Goal: Transaction & Acquisition: Purchase product/service

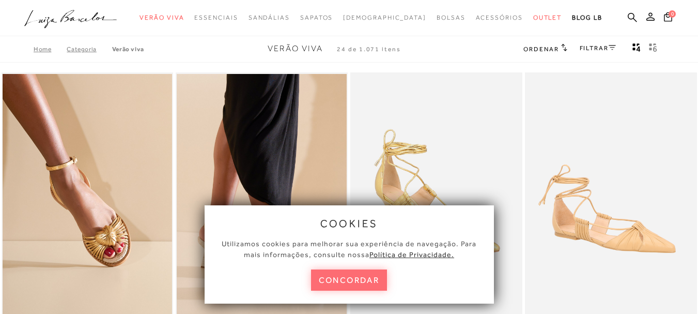
click at [337, 277] on button "concordar" at bounding box center [349, 279] width 76 height 21
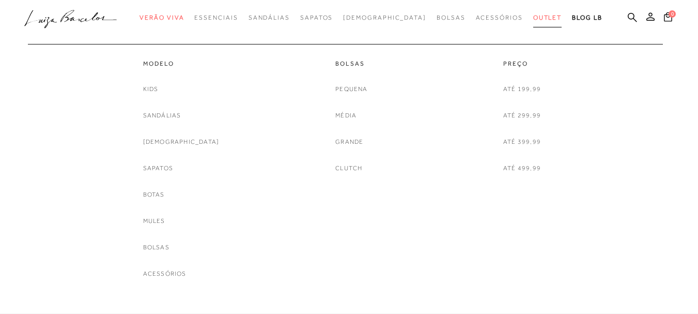
click at [533, 17] on span "Outlet" at bounding box center [547, 17] width 29 height 7
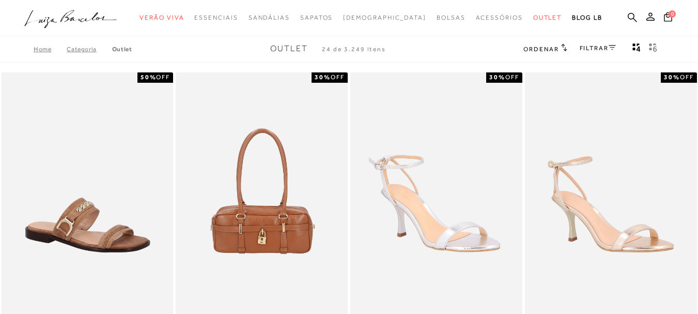
click at [553, 50] on span "Ordenar" at bounding box center [540, 48] width 35 height 7
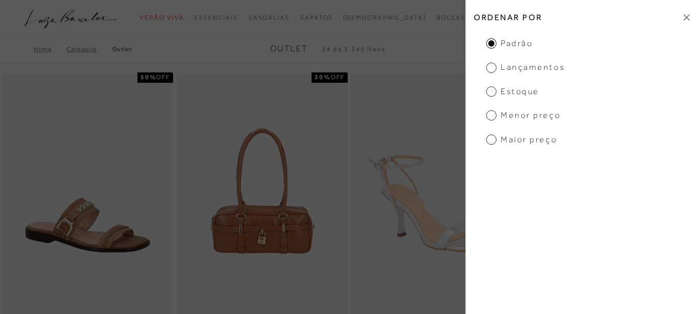
click at [521, 110] on span "Menor preço" at bounding box center [523, 115] width 74 height 11
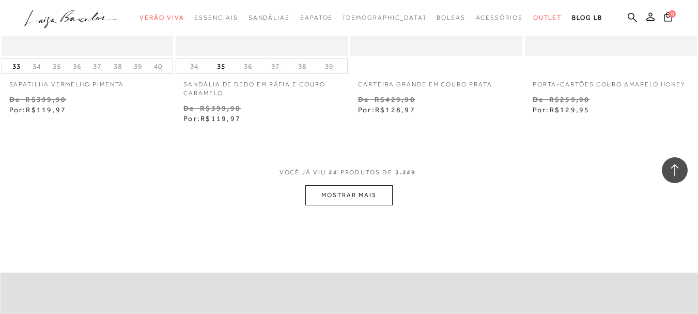
scroll to position [1963, 0]
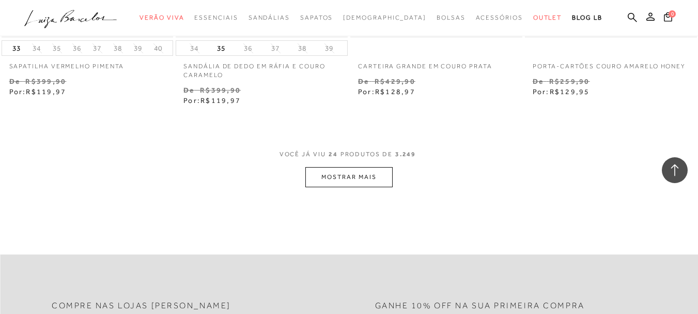
click at [373, 174] on button "MOSTRAR MAIS" at bounding box center [348, 177] width 87 height 20
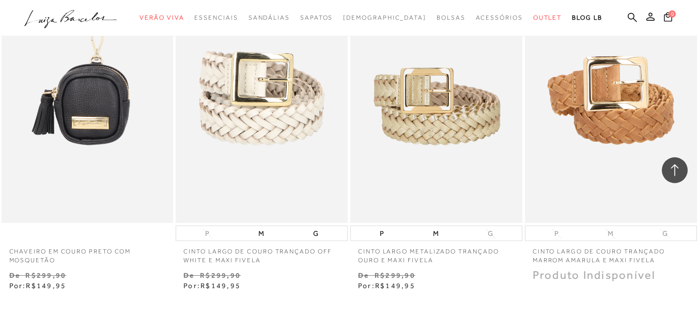
scroll to position [3927, 0]
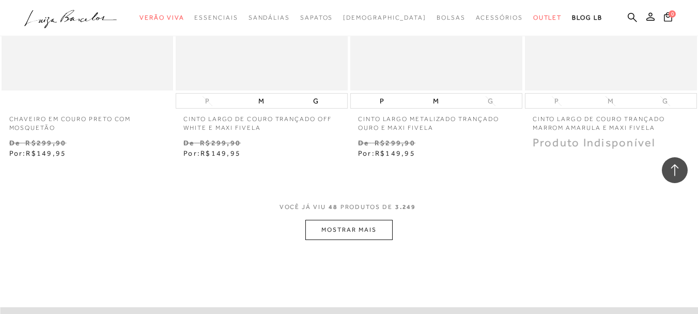
click at [380, 232] on button "MOSTRAR MAIS" at bounding box center [348, 230] width 87 height 20
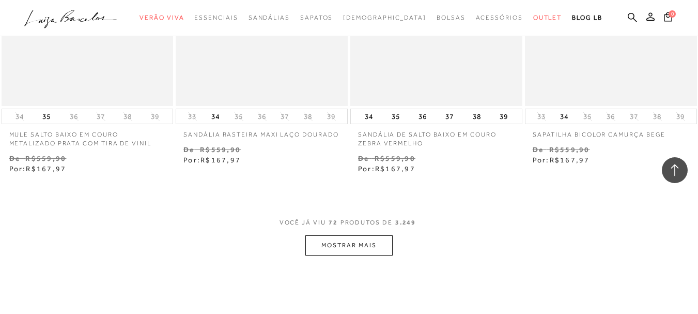
scroll to position [5942, 0]
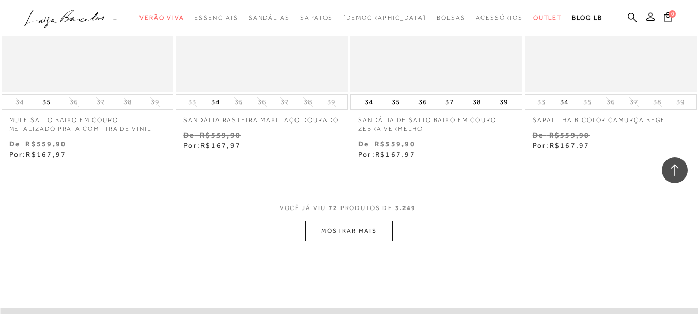
click at [363, 221] on span "VOCÊ JÁ VIU 72 PRODUTOS DE 3.249" at bounding box center [350, 211] width 140 height 19
click at [363, 241] on button "MOSTRAR MAIS" at bounding box center [348, 231] width 87 height 20
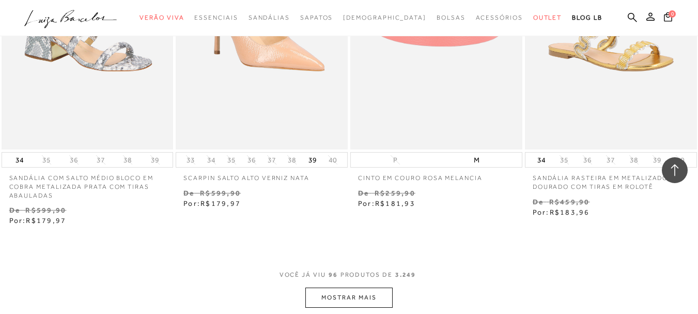
scroll to position [7957, 0]
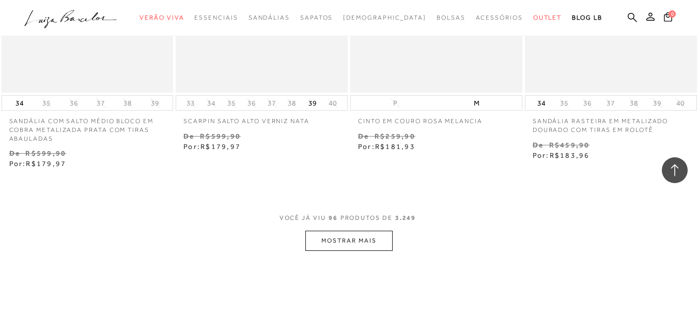
click at [342, 247] on button "MOSTRAR MAIS" at bounding box center [348, 240] width 87 height 20
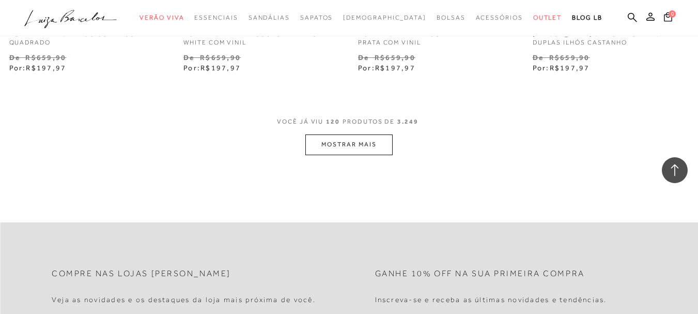
scroll to position [10076, 0]
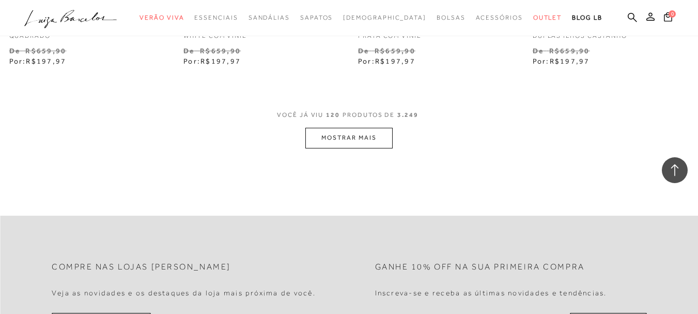
click at [335, 143] on button "MOSTRAR MAIS" at bounding box center [348, 138] width 87 height 20
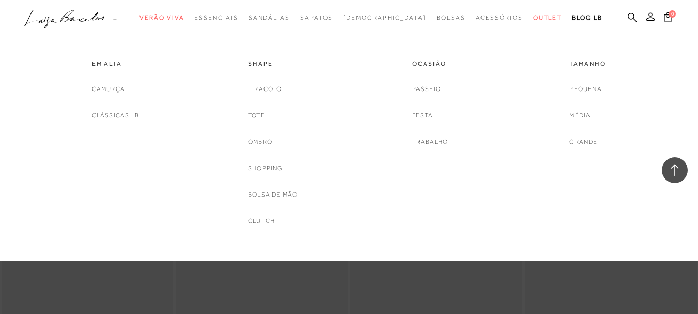
drag, startPoint x: 426, startPoint y: 18, endPoint x: 442, endPoint y: 34, distance: 22.7
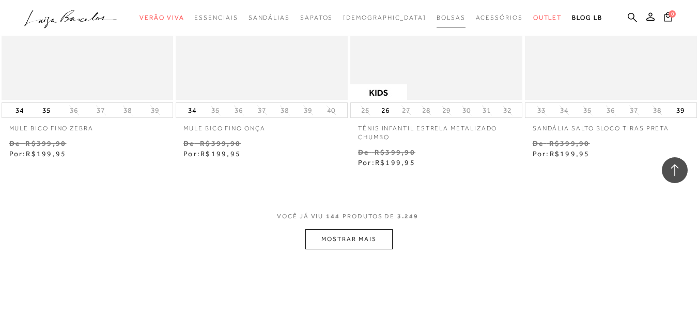
scroll to position [12194, 0]
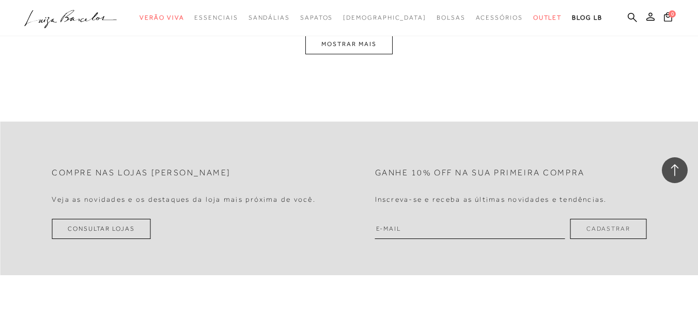
click at [372, 52] on button "MOSTRAR MAIS" at bounding box center [348, 44] width 87 height 20
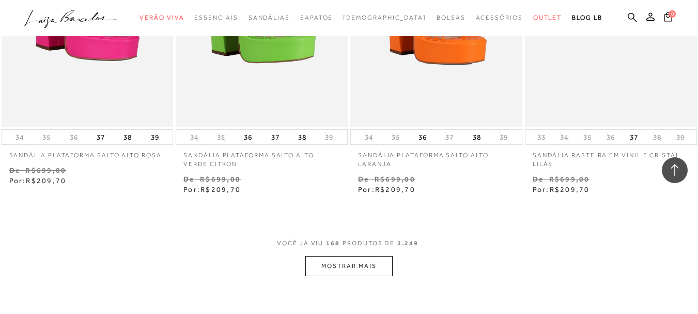
scroll to position [14064, 0]
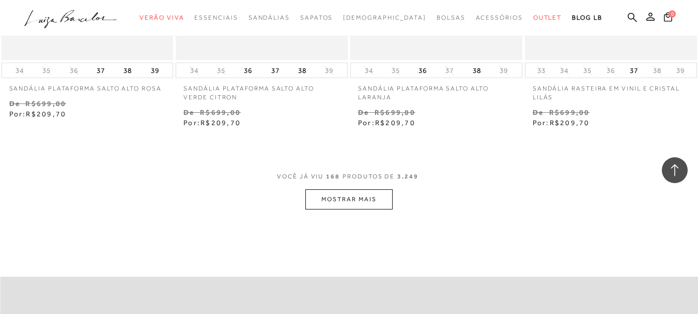
click at [355, 199] on button "MOSTRAR MAIS" at bounding box center [348, 199] width 87 height 20
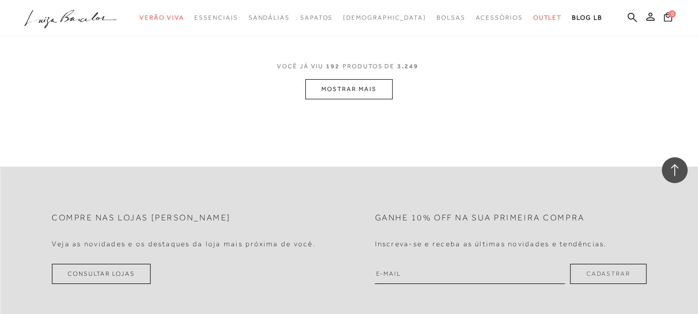
scroll to position [16234, 0]
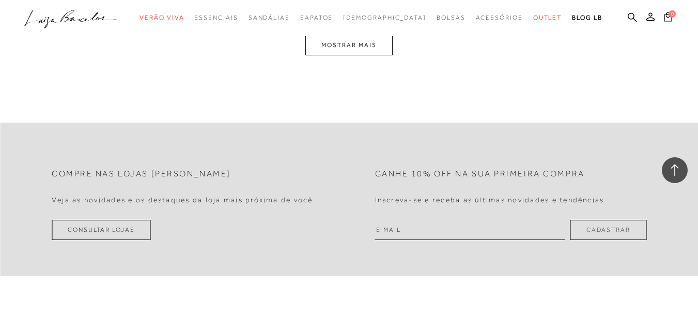
click at [319, 50] on button "MOSTRAR MAIS" at bounding box center [348, 45] width 87 height 20
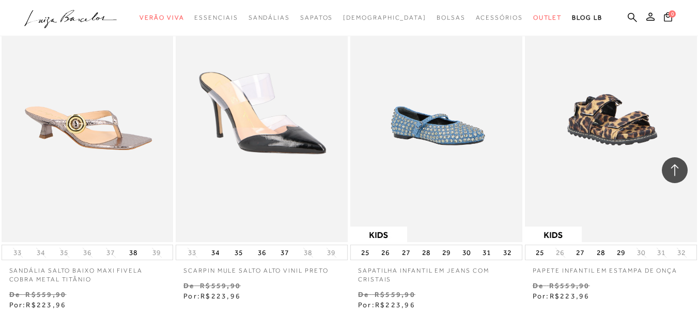
scroll to position [18250, 0]
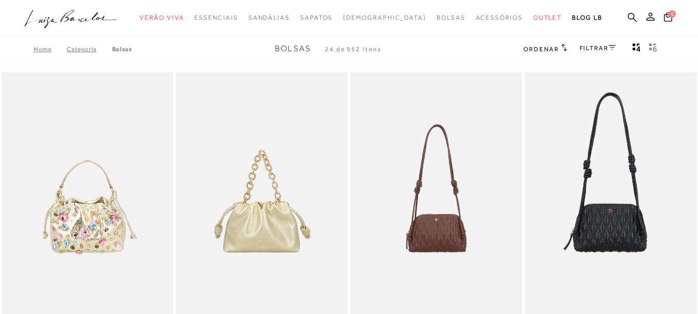
click at [547, 47] on span "Ordenar" at bounding box center [540, 48] width 35 height 7
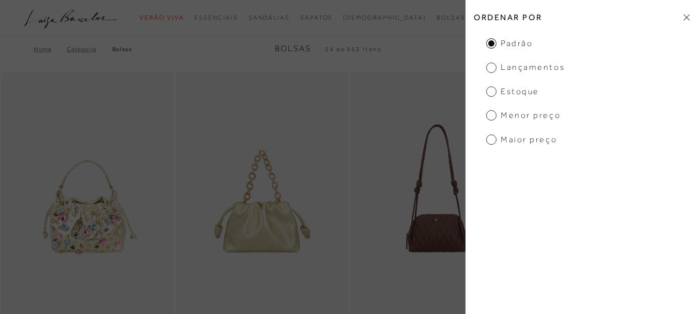
click at [533, 113] on span "Menor preço" at bounding box center [523, 115] width 74 height 11
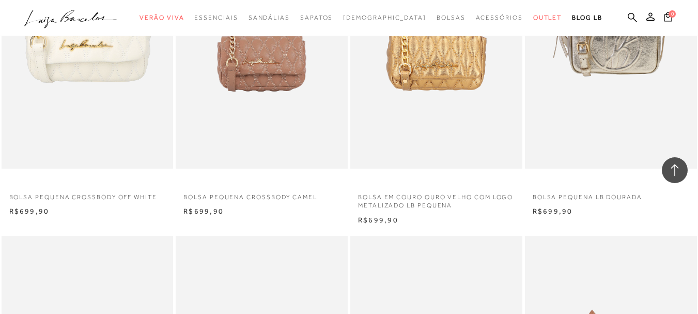
scroll to position [1498, 0]
